Goal: Task Accomplishment & Management: Manage account settings

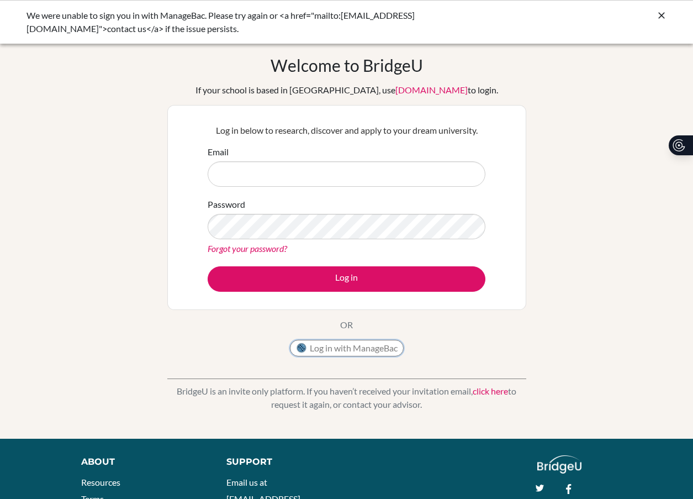
click at [324, 349] on button "Log in with ManageBac" at bounding box center [347, 348] width 114 height 17
drag, startPoint x: 0, startPoint y: 0, endPoint x: 323, endPoint y: 349, distance: 475.3
click at [323, 349] on button "Log in with ManageBac" at bounding box center [347, 348] width 114 height 17
click at [320, 349] on button "Log in with ManageBac" at bounding box center [347, 348] width 114 height 17
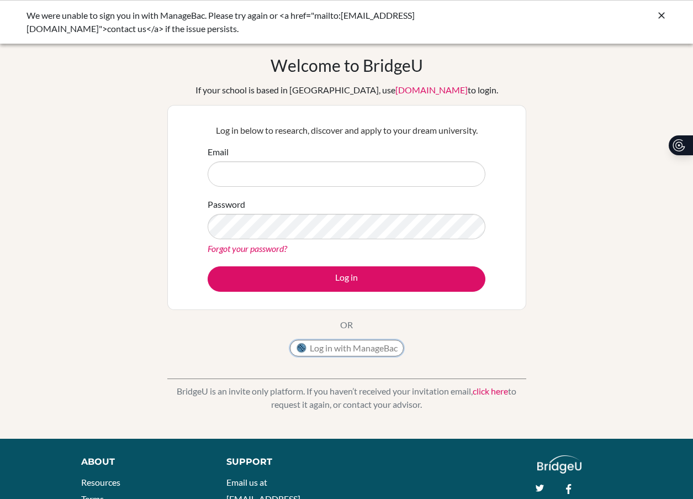
click at [320, 349] on button "Log in with ManageBac" at bounding box center [347, 348] width 114 height 17
click at [319, 349] on button "Log in with ManageBac" at bounding box center [347, 348] width 114 height 17
type input "[PERSON_NAME][EMAIL_ADDRESS][DOMAIN_NAME]"
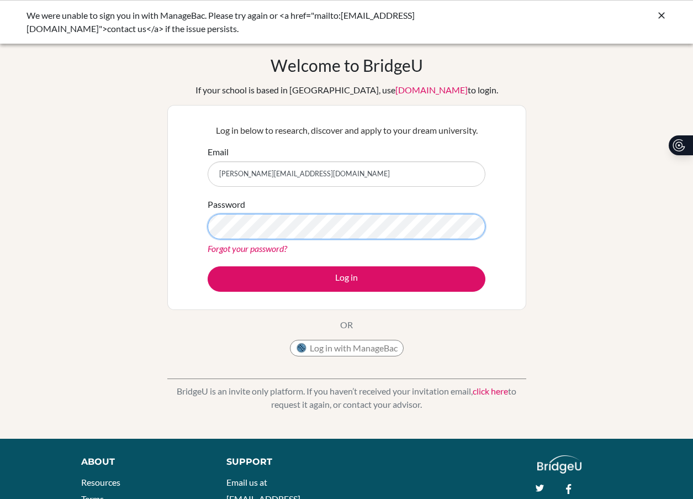
click at [208, 266] on button "Log in" at bounding box center [347, 278] width 278 height 25
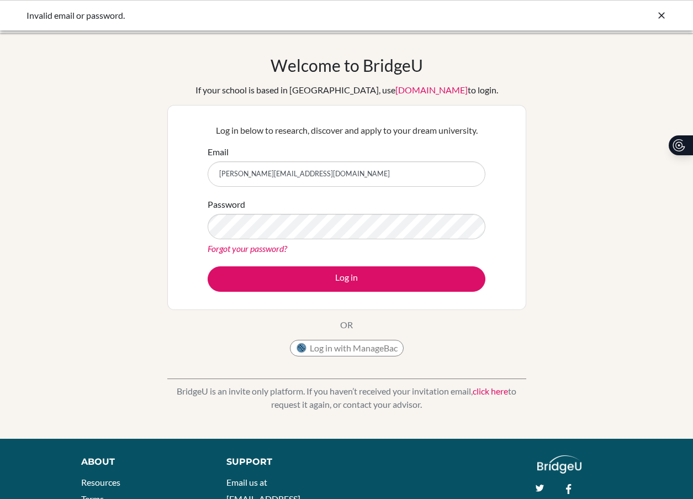
click at [284, 209] on div "Password Forgot your password?" at bounding box center [347, 226] width 278 height 57
click at [208, 266] on button "Log in" at bounding box center [347, 278] width 278 height 25
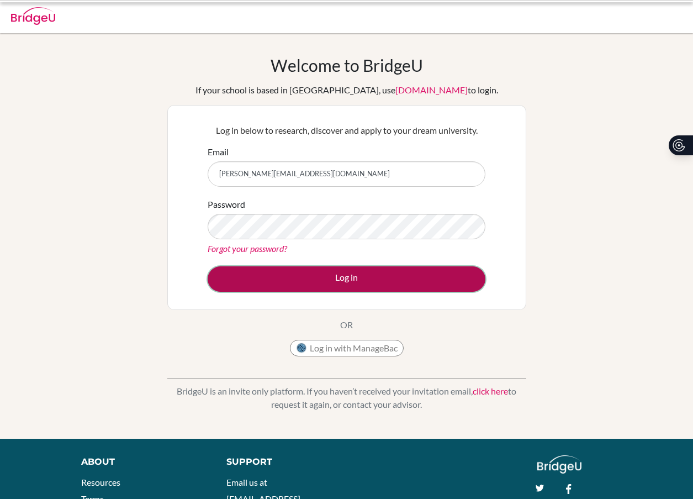
click at [331, 278] on button "Log in" at bounding box center [347, 278] width 278 height 25
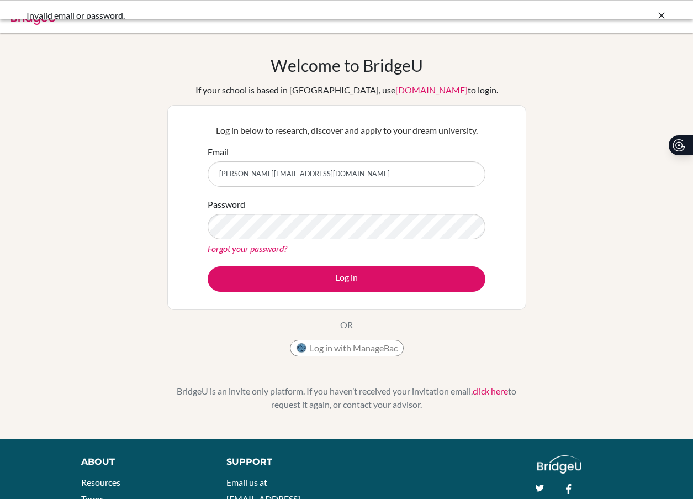
click at [254, 251] on link "Forgot your password?" at bounding box center [248, 248] width 80 height 10
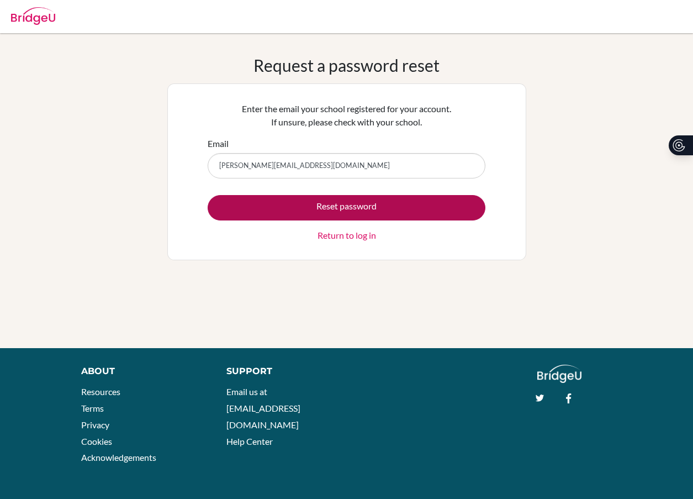
type input "[PERSON_NAME][EMAIL_ADDRESS][DOMAIN_NAME]"
click at [262, 200] on button "Reset password" at bounding box center [347, 207] width 278 height 25
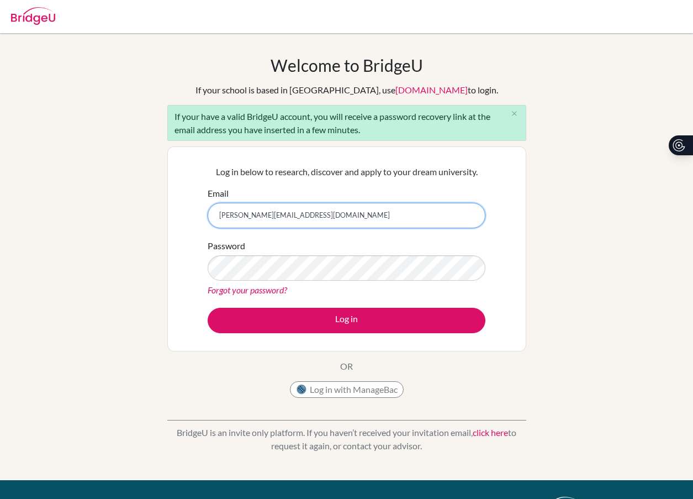
type input "j.maatouk@aris.edu.gh"
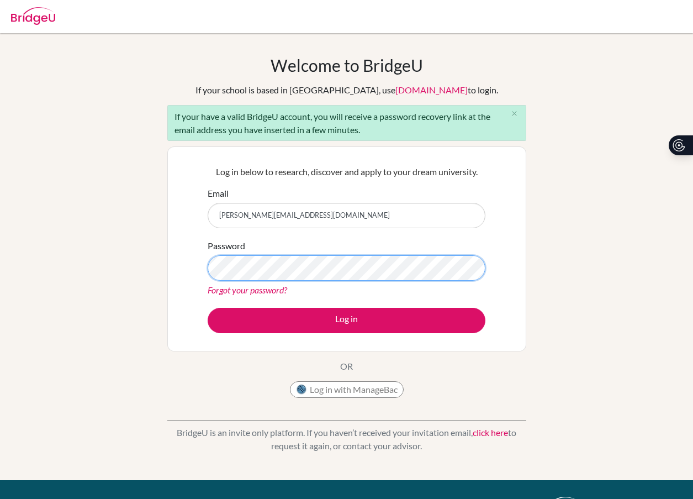
click at [208, 308] on button "Log in" at bounding box center [347, 320] width 278 height 25
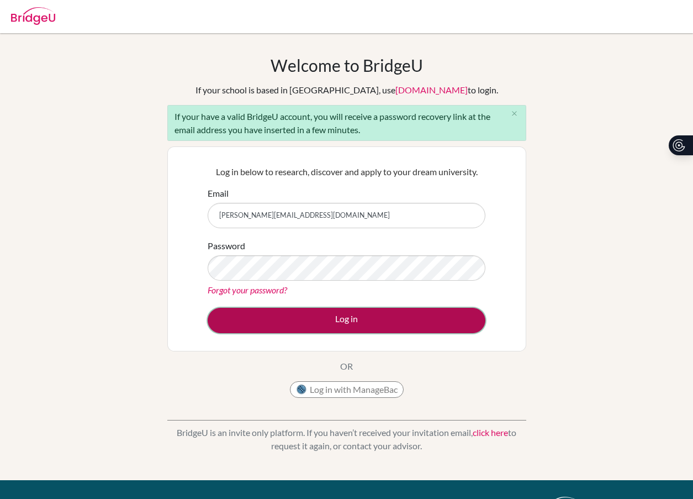
click at [310, 317] on button "Log in" at bounding box center [347, 320] width 278 height 25
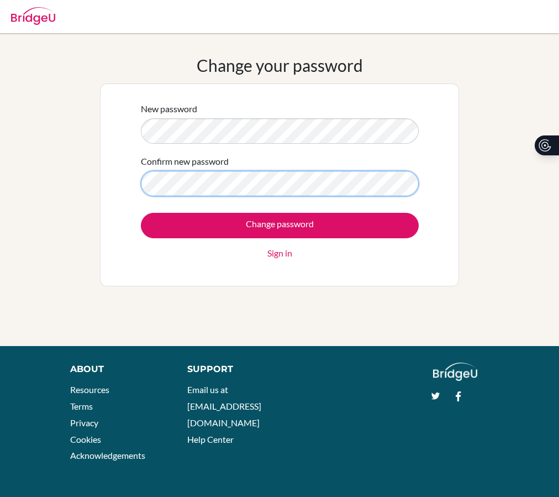
click at [141, 213] on input "Change password" at bounding box center [280, 225] width 278 height 25
